Goal: Transaction & Acquisition: Purchase product/service

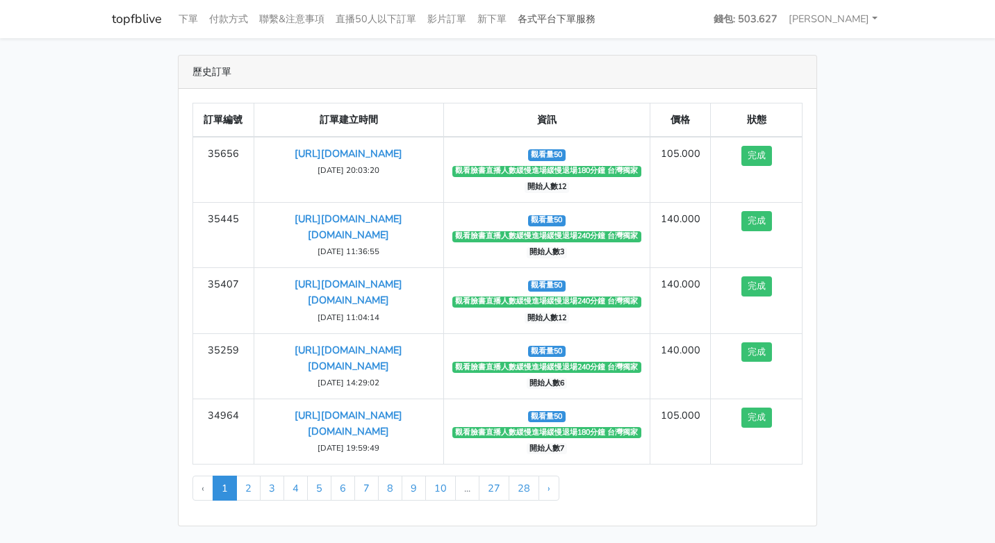
click at [563, 22] on link "各式平台下單服務" at bounding box center [556, 19] width 89 height 27
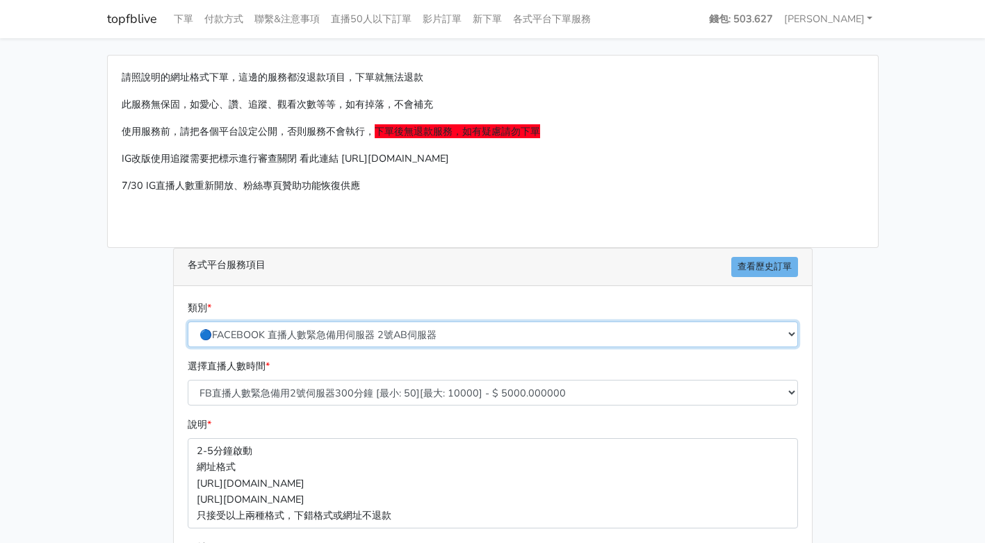
click at [395, 329] on select "🔵FACEBOOK 直播人數緊急備用伺服器 2號AB伺服器 🔵FACEBOOK 網軍專用貼文留言 安全保密 🔵9/30 FACEBOOK 直播人數緩慢進場緩慢…" at bounding box center [493, 335] width 610 height 26
select select "🔵9/30 FACEBOOK 直播人數緩慢進場緩慢退場 台灣獨家"
click at [188, 322] on select "🔵FACEBOOK 直播人數緊急備用伺服器 2號AB伺服器 🔵FACEBOOK 網軍專用貼文留言 安全保密 🔵9/30 FACEBOOK 直播人數緩慢進場緩慢…" at bounding box center [493, 335] width 610 height 26
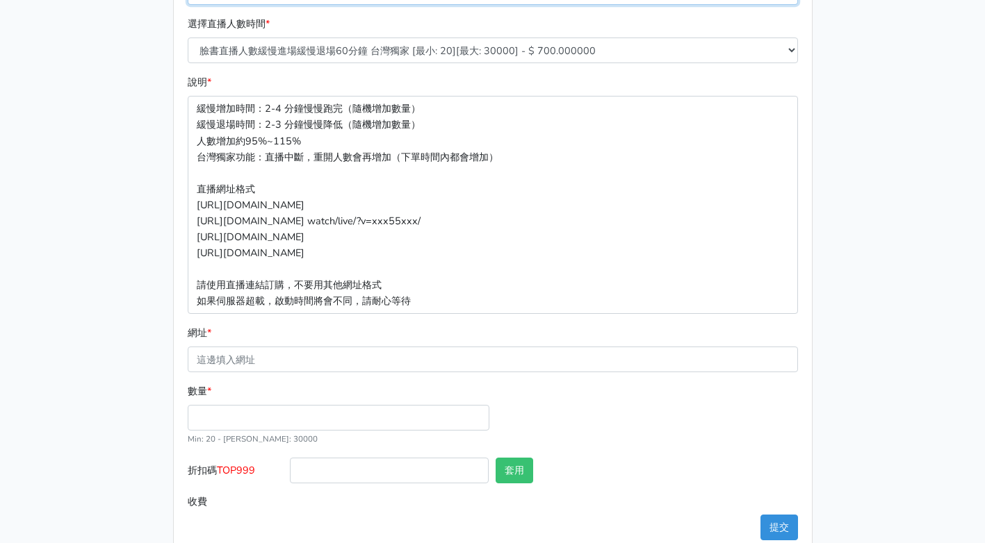
scroll to position [347, 0]
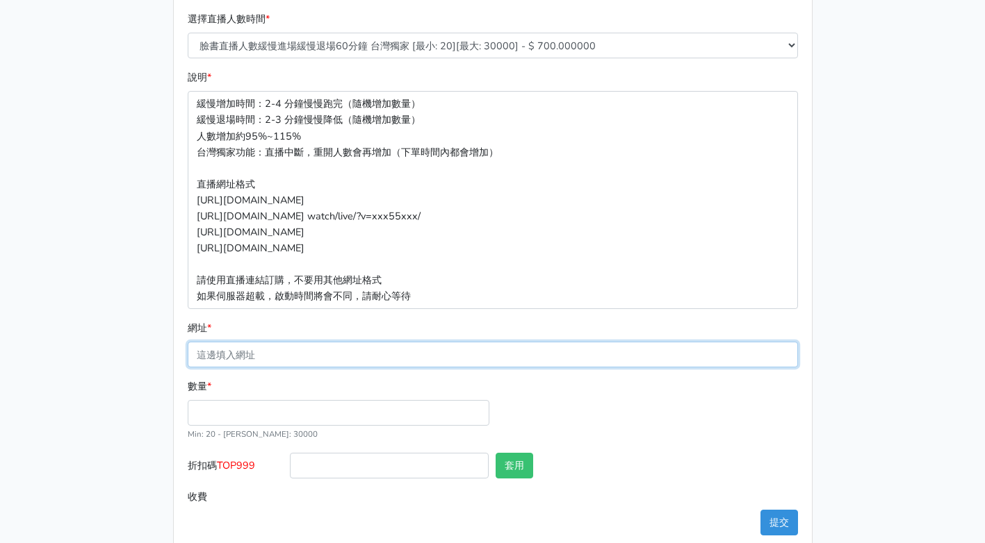
paste input "https://www.facebook.com/largesize.com.tw/videos/1790615134873851"
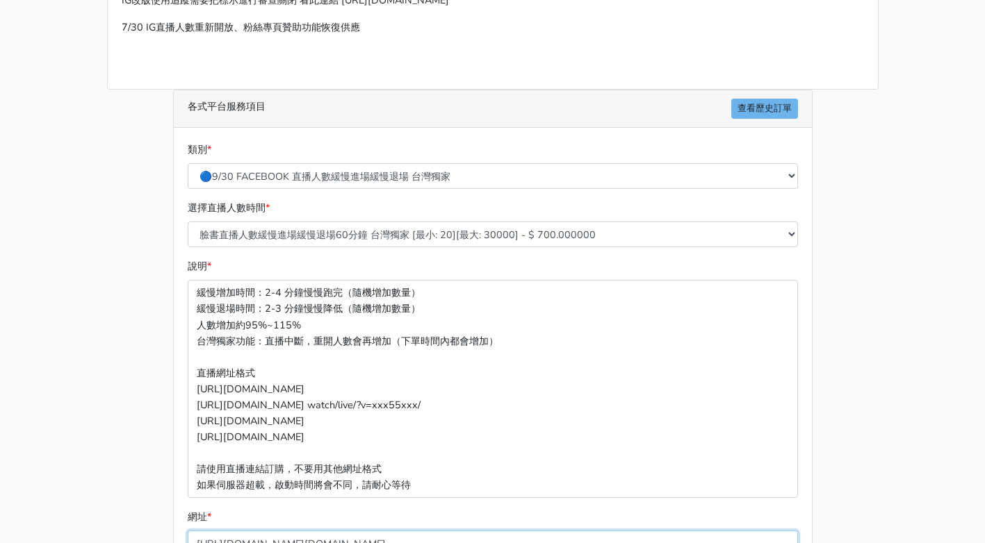
scroll to position [371, 0]
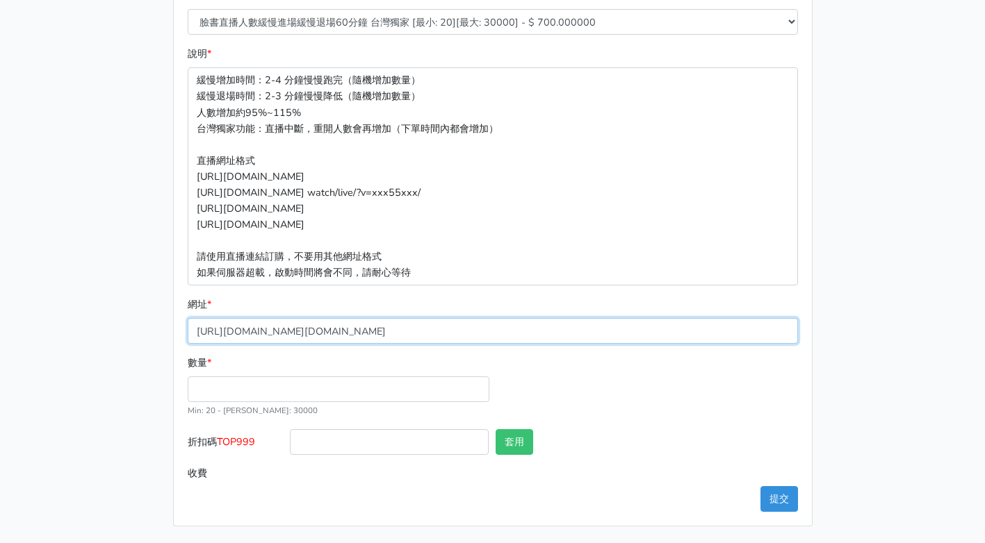
type input "https://www.facebook.com/largesize.com.tw/videos/1790615134873851"
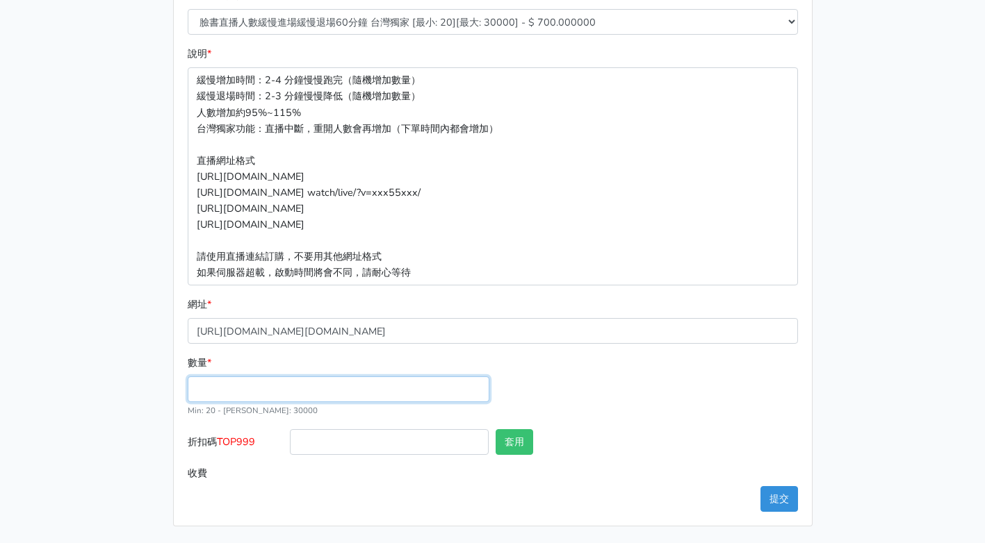
click at [254, 392] on input "數量 *" at bounding box center [339, 390] width 302 height 26
type input "50"
type input "35.000"
click at [565, 400] on div "數量 * 50 Min: 20 - Max: 30000" at bounding box center [492, 392] width 617 height 74
